Goal: Task Accomplishment & Management: Manage account settings

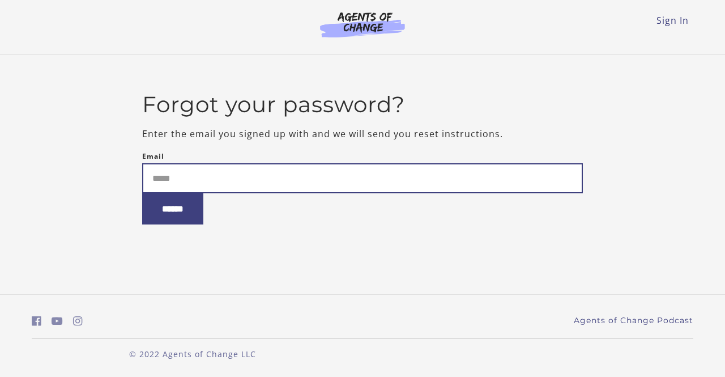
click at [154, 172] on input "Email" at bounding box center [362, 178] width 441 height 30
type input "**********"
click at [142, 193] on input "******" at bounding box center [172, 208] width 61 height 31
